Goal: Task Accomplishment & Management: Use online tool/utility

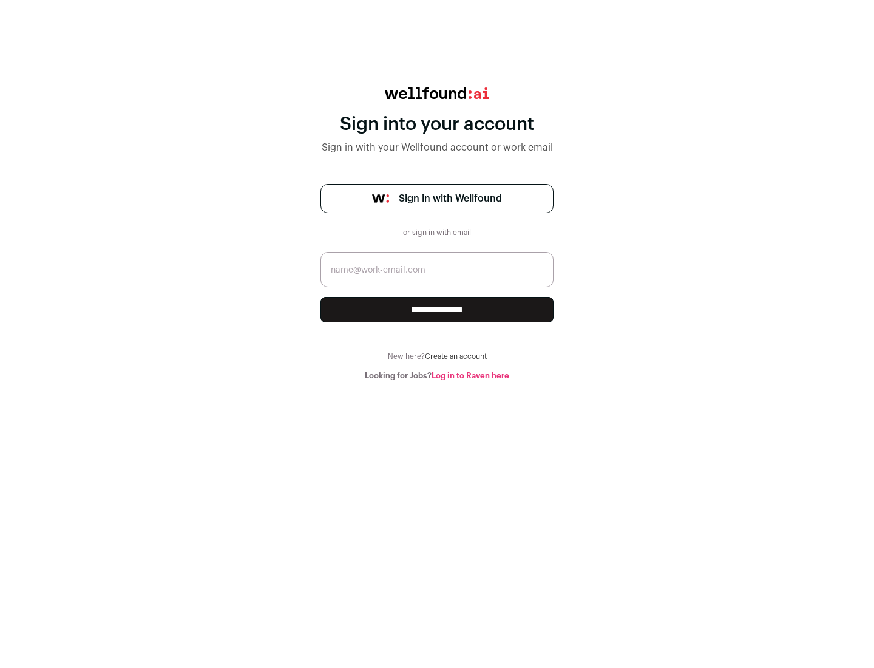
click at [450, 199] on span "Sign in with Wellfound" at bounding box center [450, 198] width 103 height 15
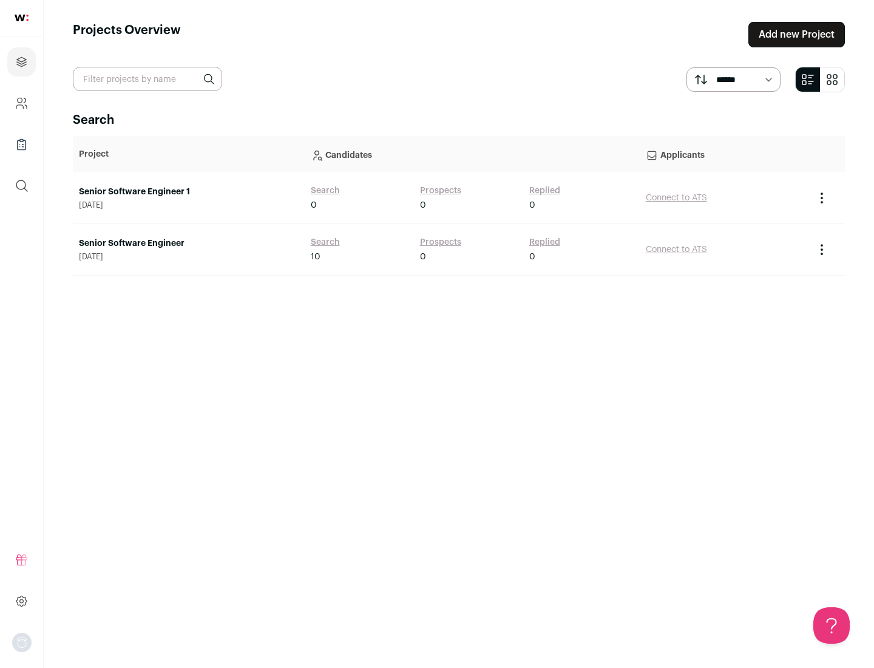
click at [188, 243] on link "Senior Software Engineer" at bounding box center [189, 243] width 220 height 12
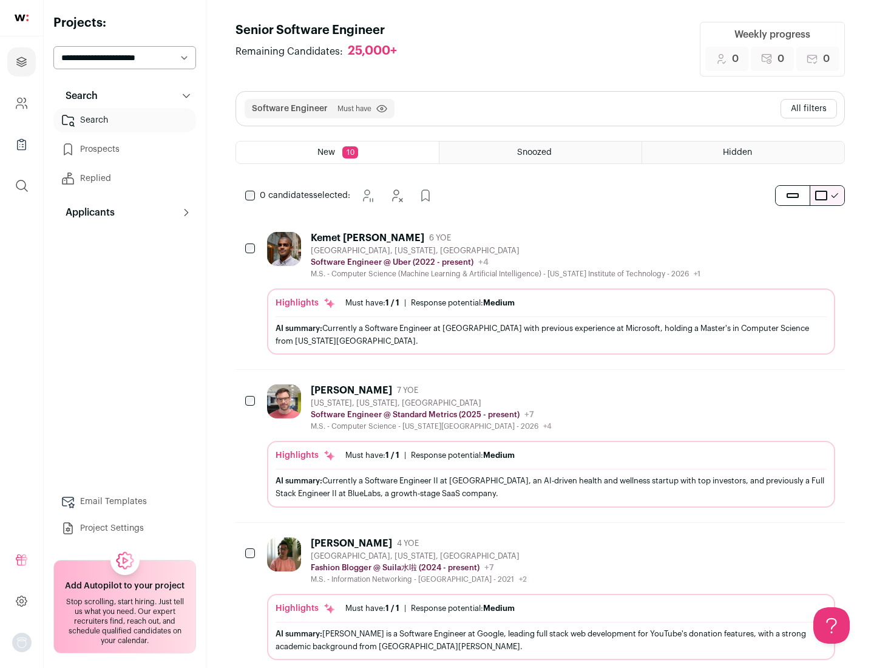
click at [540, 293] on div "Highlights Must have: 1 / 1 How many must haves have been fulfilled? | Response…" at bounding box center [551, 321] width 568 height 66
